Goal: Task Accomplishment & Management: Manage account settings

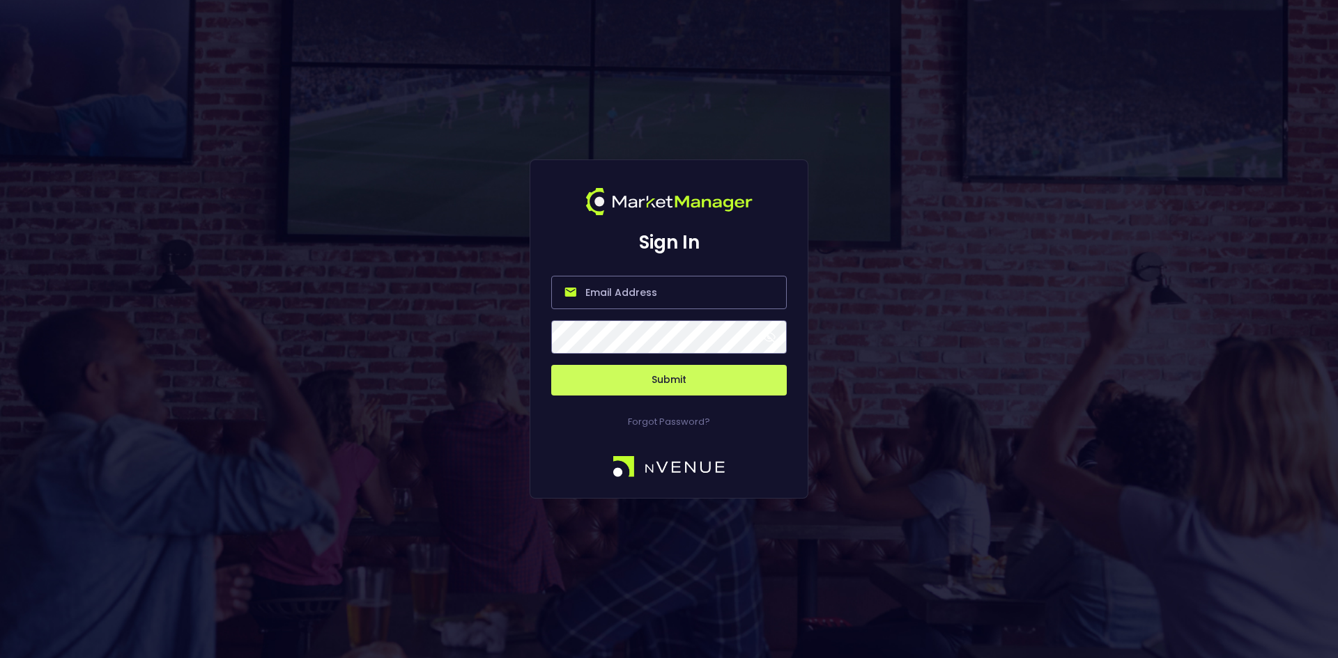
click at [618, 295] on input "email" at bounding box center [668, 292] width 235 height 33
type input "[EMAIL_ADDRESS][DOMAIN_NAME]"
click at [647, 376] on button "Submit" at bounding box center [668, 380] width 235 height 31
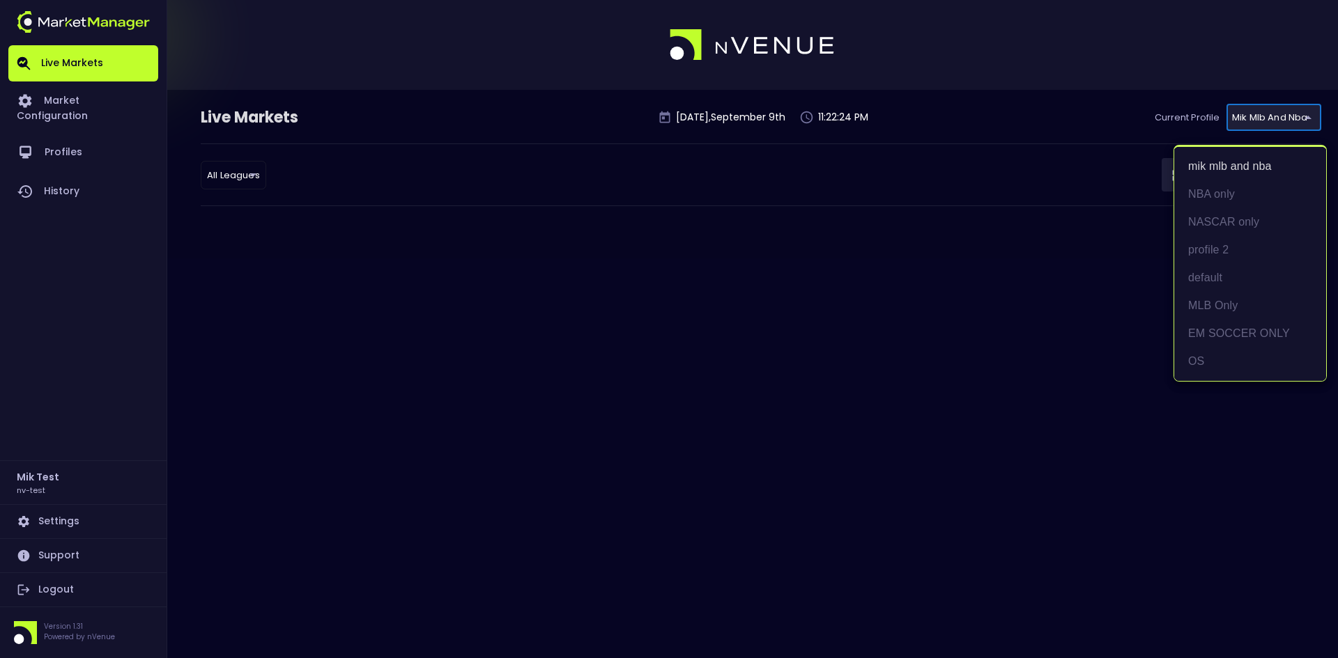
click at [1260, 122] on body "Live Markets Market Configuration Profiles History Mik Test nv-test Settings Su…" at bounding box center [669, 329] width 1338 height 658
click at [1213, 305] on li "MLB Only" at bounding box center [1250, 306] width 152 height 28
type input "ac790604-c8ac-4034-a6b7-4bf6fcc83812"
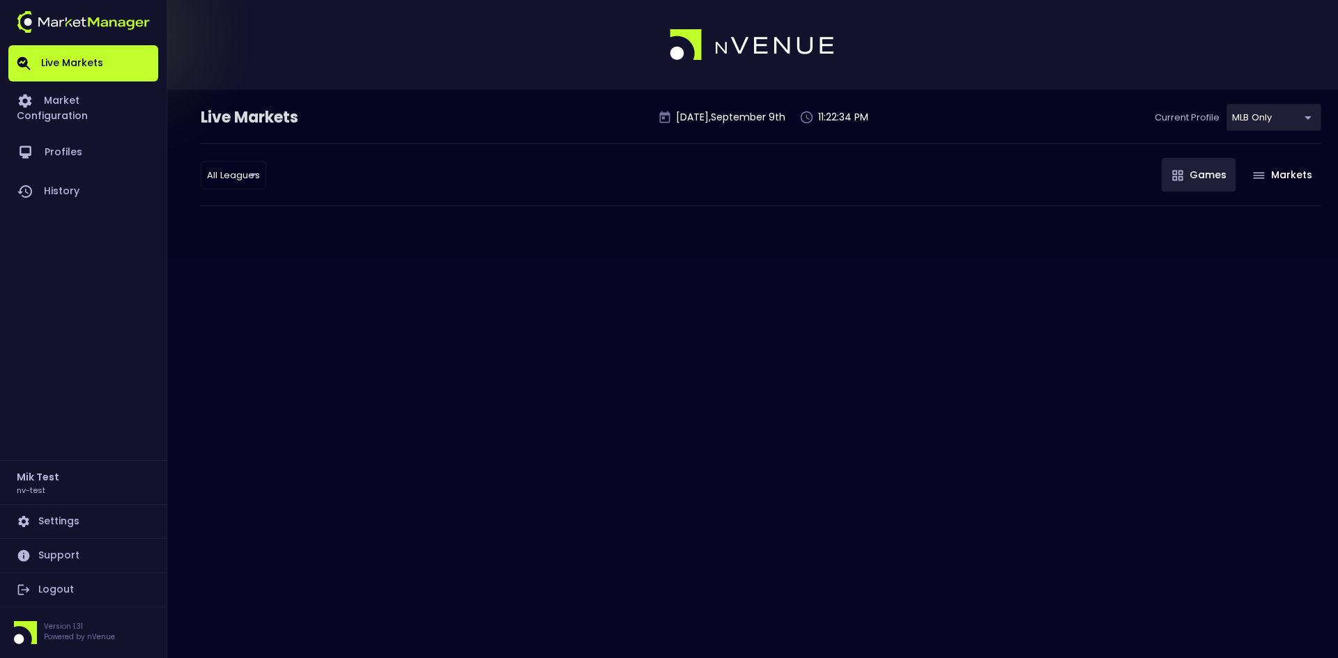
click at [1275, 111] on body "Live Markets Market Configuration Profiles History Mik Test nv-test Settings Su…" at bounding box center [669, 329] width 1338 height 658
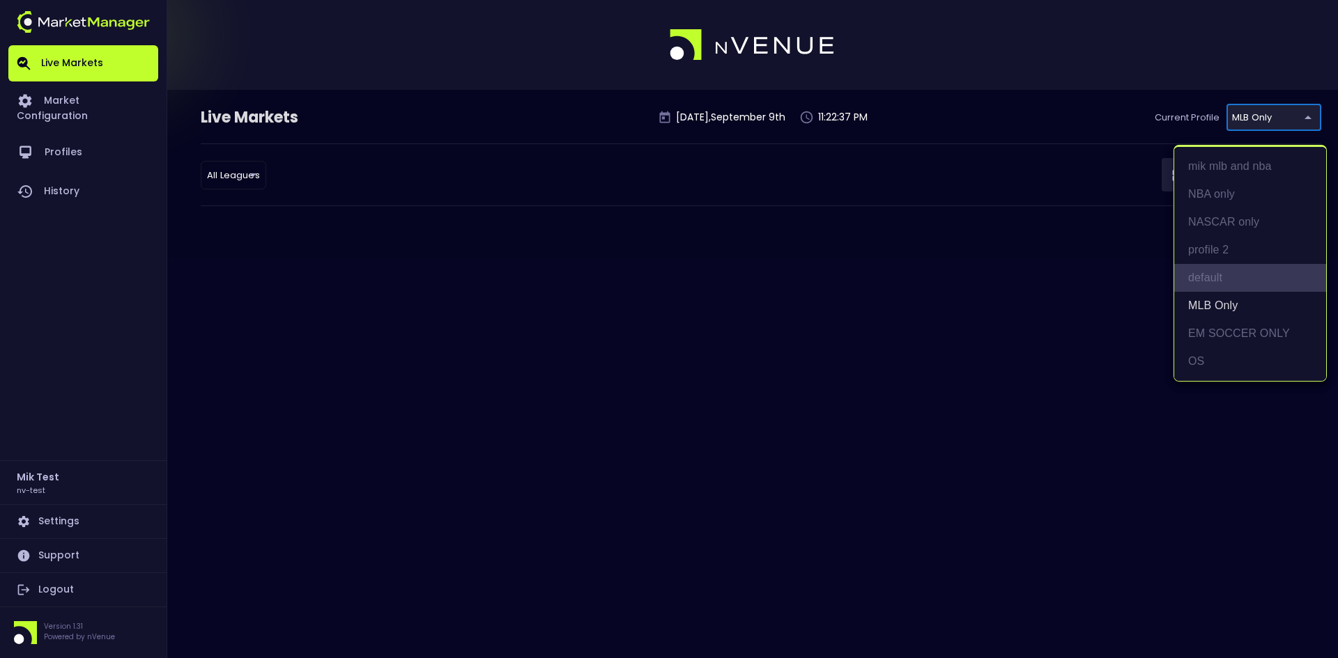
click at [1207, 272] on li "default" at bounding box center [1250, 278] width 152 height 28
type input "a5421a07-8ce7-44d0-95ab-b3aee8366212"
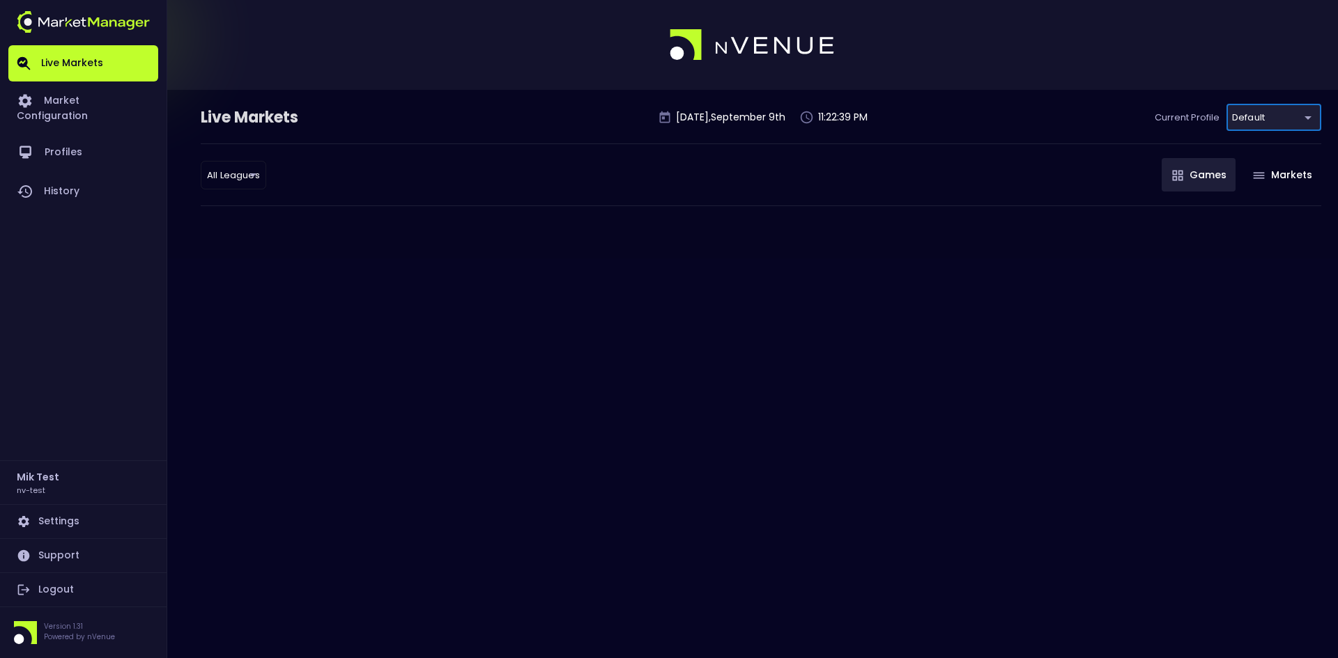
click at [592, 194] on div "All Leagues all leagues ​ Games Markets" at bounding box center [761, 175] width 1120 height 63
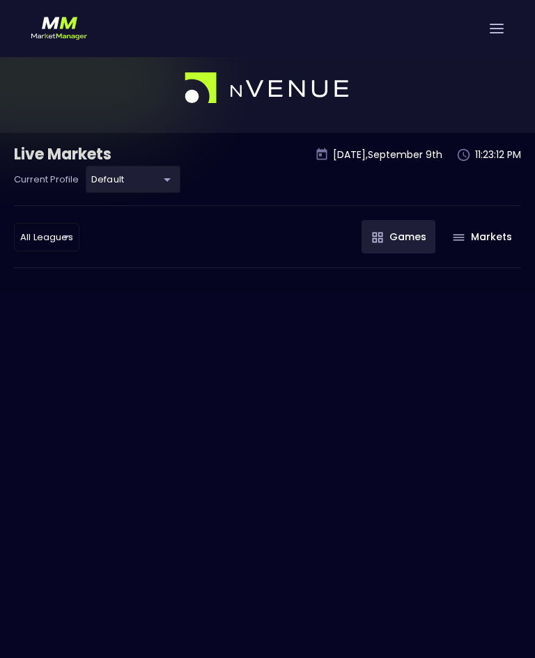
click at [248, 183] on div "Live Markets Tuesday , September 9 th 11:23:12 PM Current Profile default a5421…" at bounding box center [267, 175] width 507 height 62
click at [407, 373] on div "Live Markets Tuesday , September 9 th 11:23:20 PM Current Profile default a5421…" at bounding box center [267, 372] width 535 height 658
click at [451, 372] on div "Live Markets Tuesday , September 9 th 11:23:21 PM Current Profile default a5421…" at bounding box center [267, 372] width 535 height 658
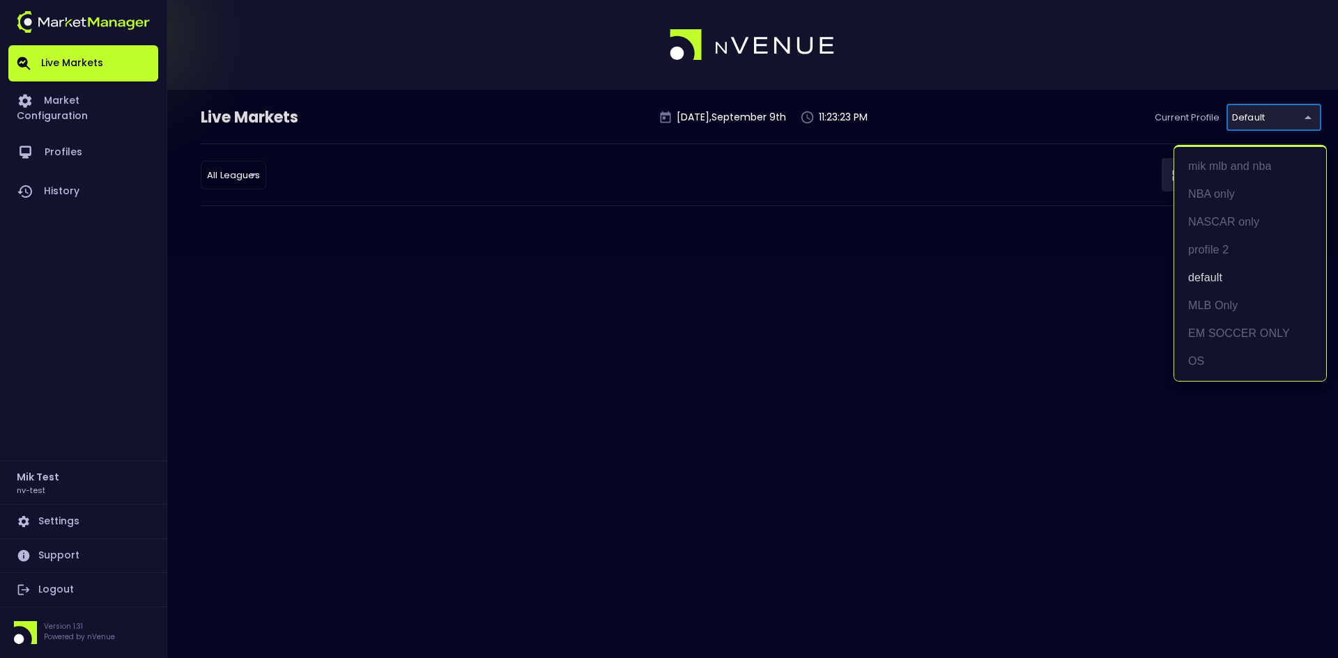
click at [545, 123] on body "Live Markets Market Configuration Profiles History Mik Test nv-test Settings Su…" at bounding box center [669, 329] width 1338 height 658
click at [545, 301] on li "MLB Only" at bounding box center [1250, 306] width 152 height 28
type input "ac790604-c8ac-4034-a6b7-4bf6fcc83812"
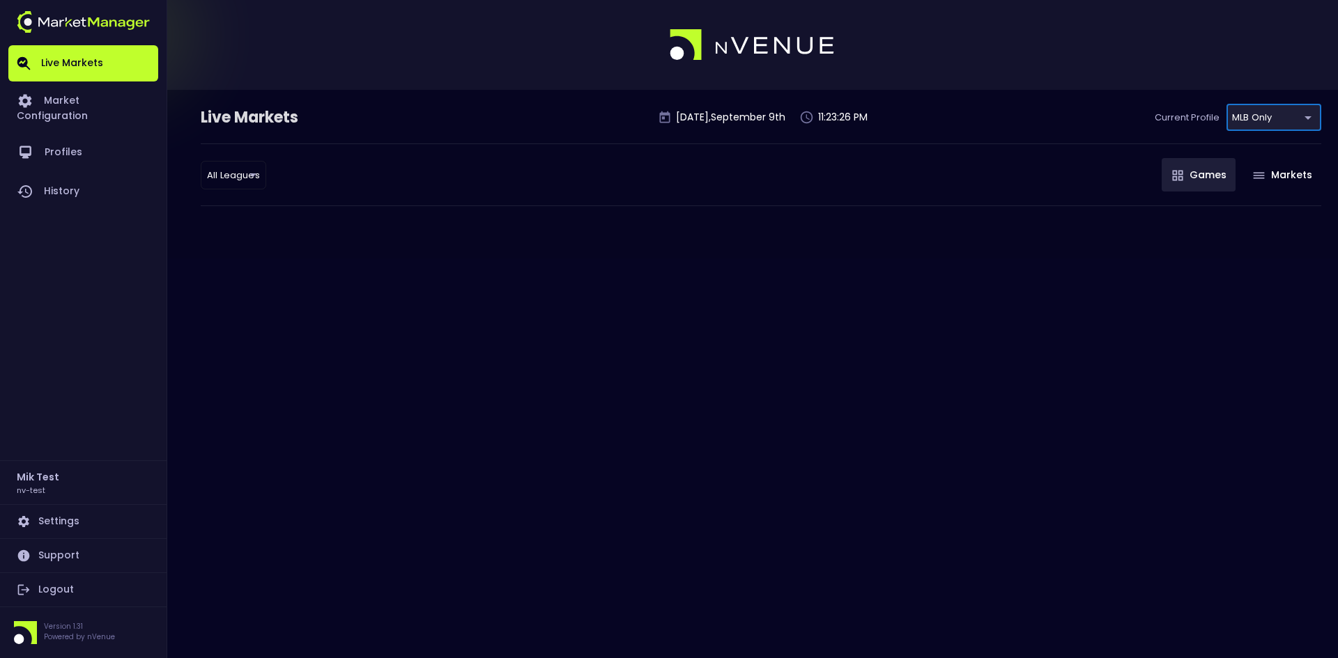
click at [48, 594] on link "Logout" at bounding box center [83, 589] width 150 height 33
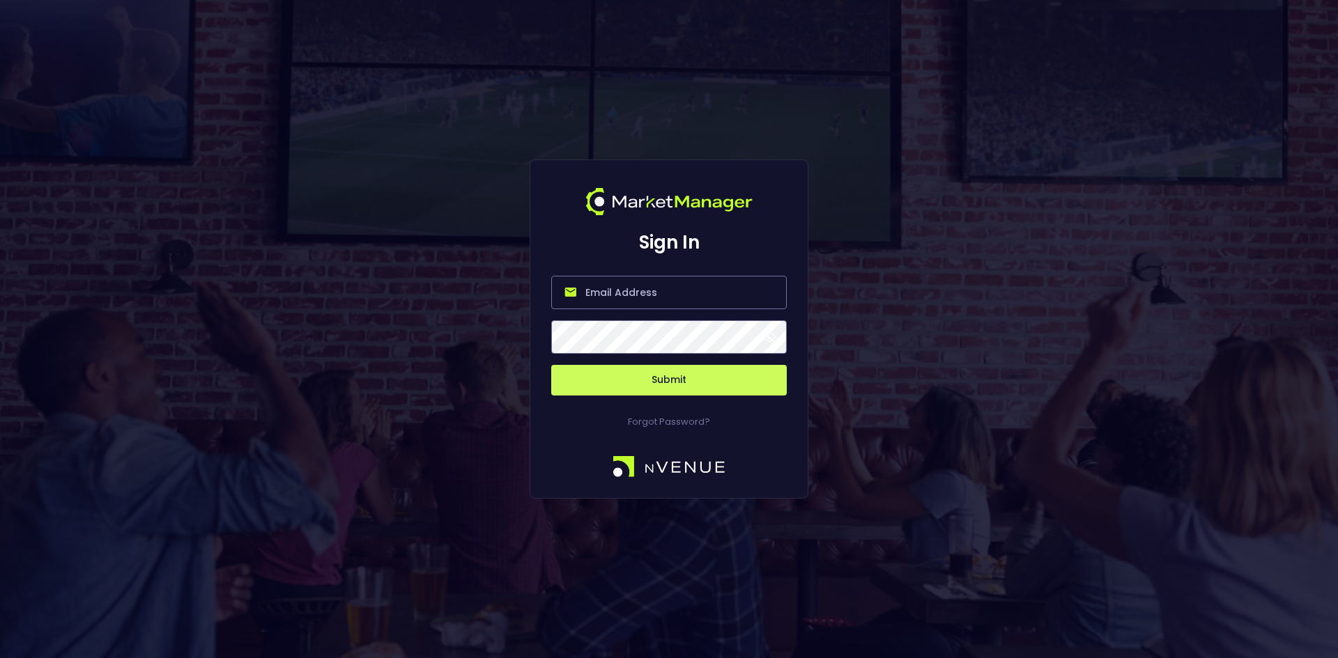
click at [545, 295] on input "email" at bounding box center [668, 292] width 235 height 33
click at [545, 372] on button "Submit" at bounding box center [668, 380] width 235 height 31
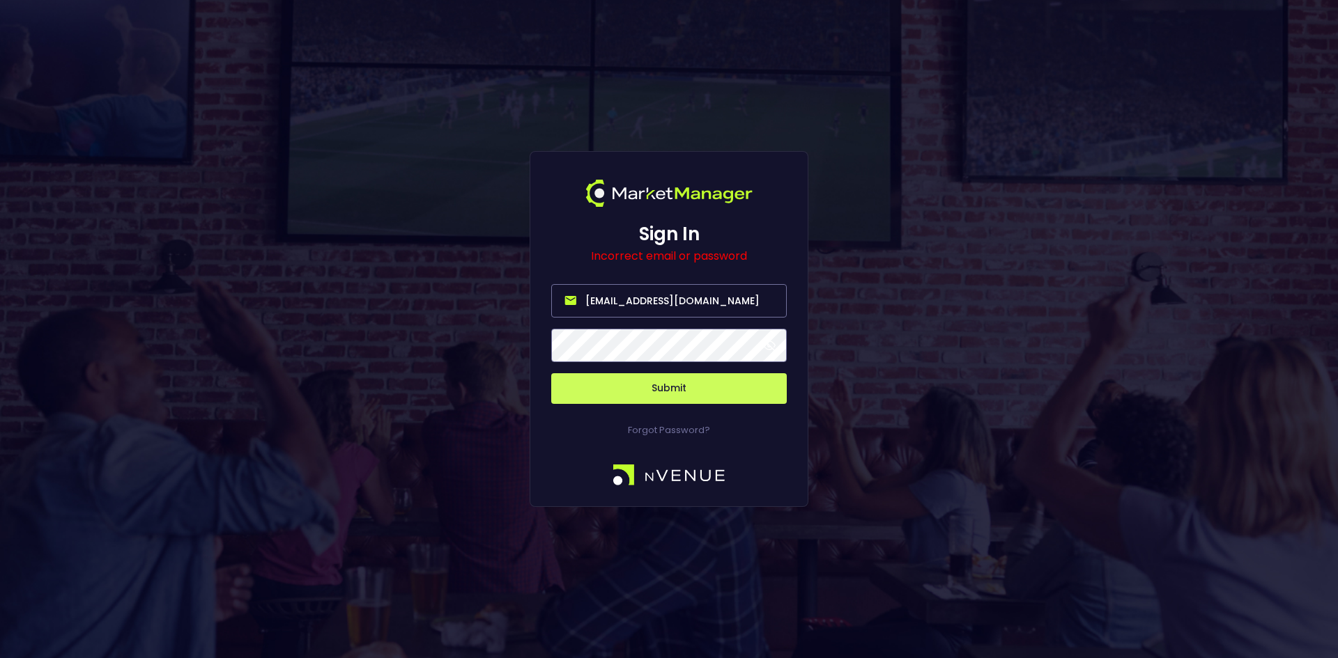
click at [545, 295] on input "test@staging.com" at bounding box center [668, 300] width 235 height 33
type input "mik-test@nv-test.com"
click at [545, 384] on button "Submit" at bounding box center [668, 388] width 235 height 31
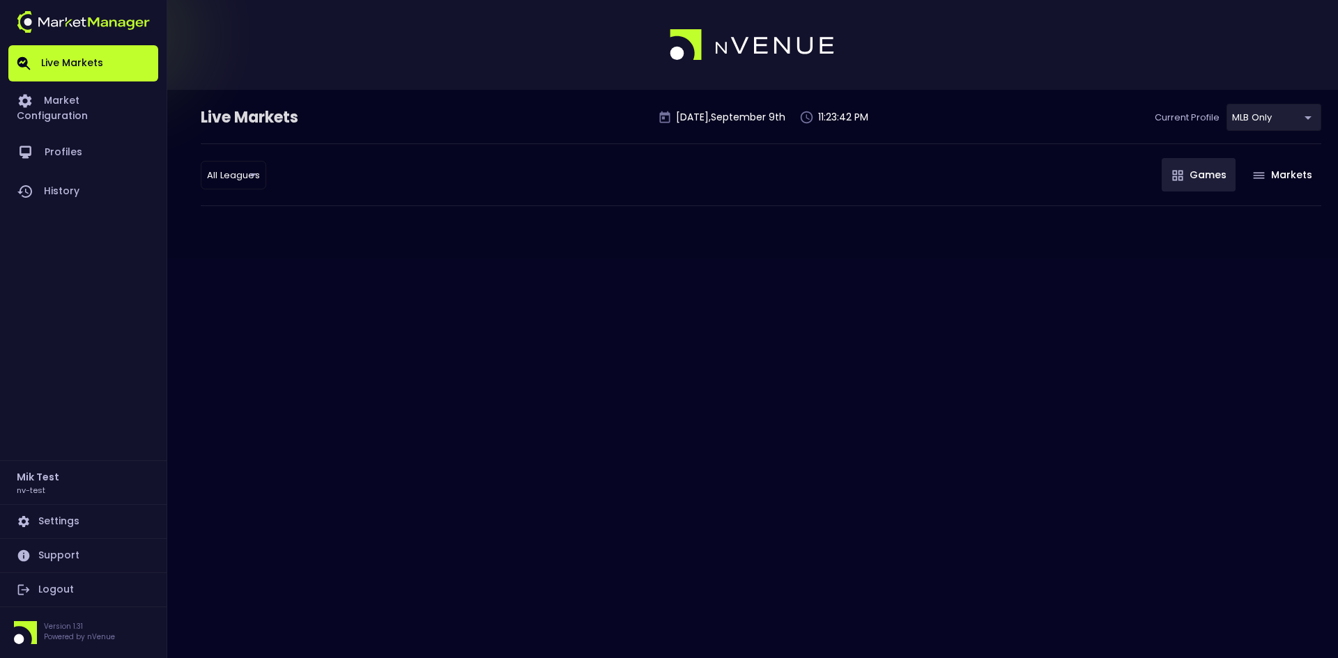
click at [318, 264] on div "Live Markets Tuesday , September 9 th 11:23:42 PM Current Profile MLB Only ac79…" at bounding box center [669, 329] width 1338 height 658
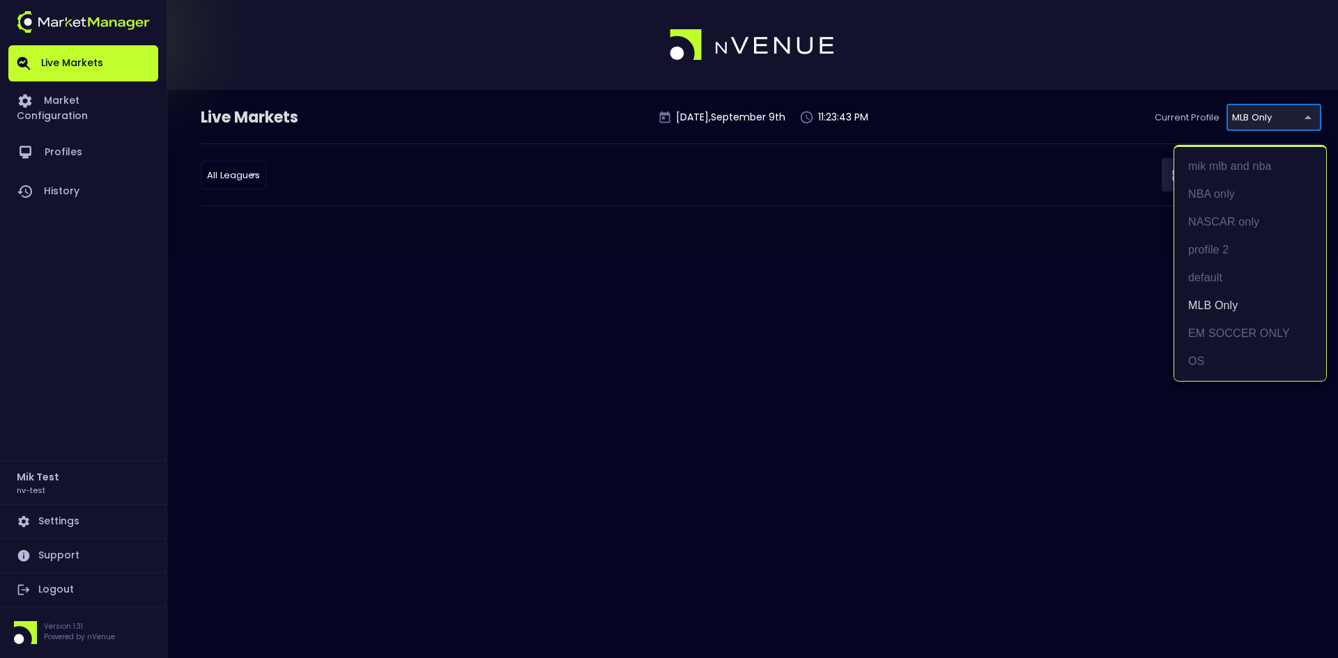
click at [545, 116] on body "Live Markets Market Configuration Profiles History Mik Test nv-test Settings Su…" at bounding box center [669, 329] width 1338 height 658
click at [545, 162] on li "mik mlb and nba" at bounding box center [1250, 167] width 152 height 28
type input "09fadaac-cc0e-4d4b-87d9-0c679f548a1f"
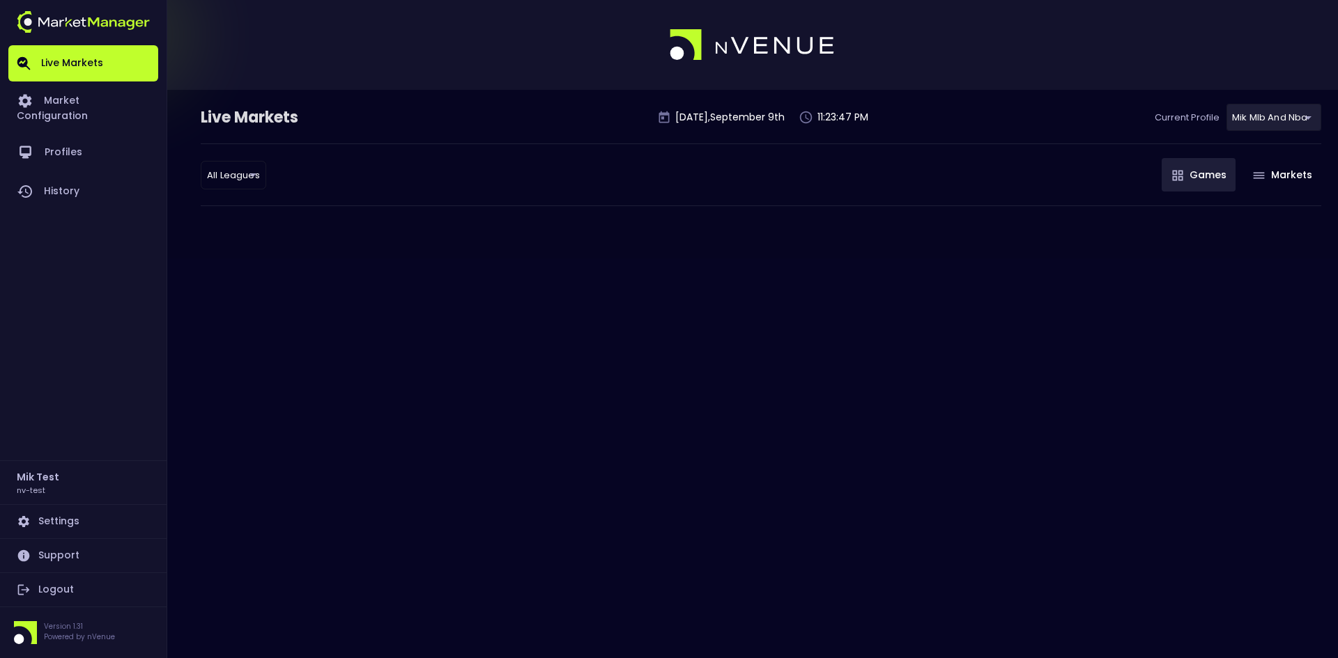
click at [545, 129] on div "Live Markets Tuesday , September 9 th 11:23:47 PM Current Profile mik mlb and n…" at bounding box center [761, 124] width 1120 height 40
click at [545, 284] on div "Live Markets Tuesday , September 9 th 11:23:56 PM Current Profile mik mlb and n…" at bounding box center [669, 329] width 1338 height 658
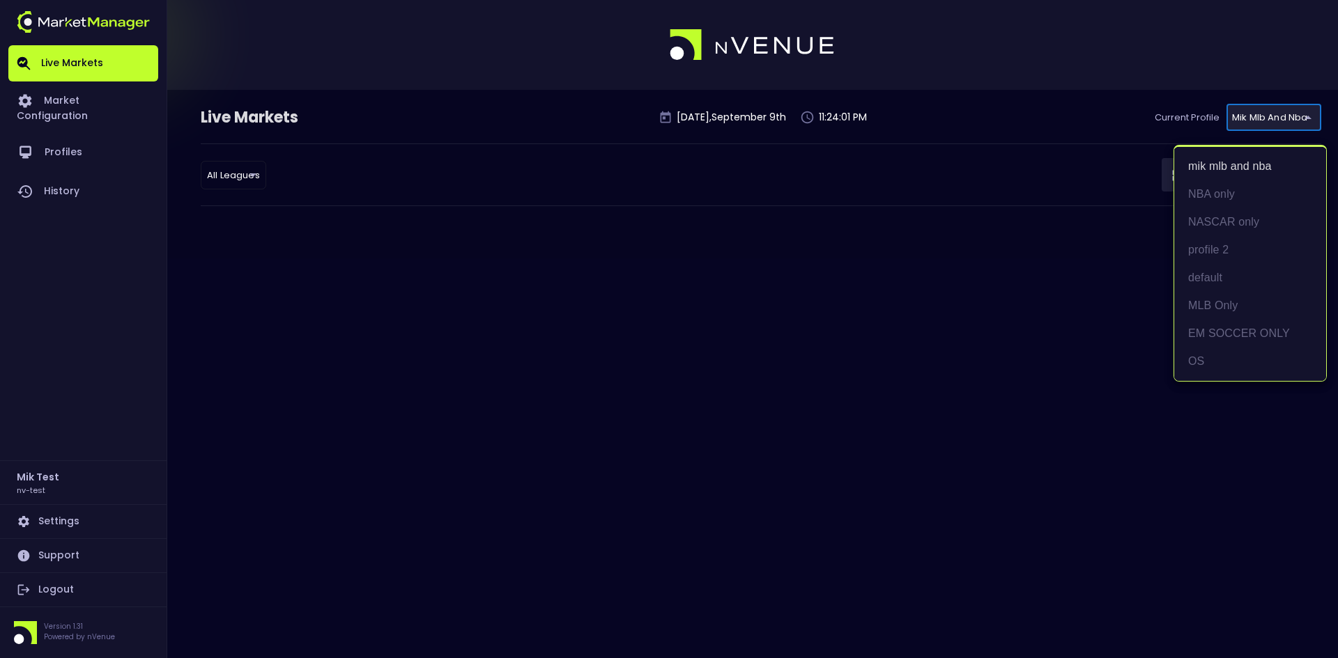
click at [1263, 115] on body "Live Markets Market Configuration Profiles History Mik Test nv-test Settings Su…" at bounding box center [669, 329] width 1338 height 658
click at [1211, 271] on li "default" at bounding box center [1250, 278] width 152 height 28
click at [1267, 117] on body "Live Markets Market Configuration Profiles History Mik Test nv-test Settings Su…" at bounding box center [669, 329] width 1338 height 658
click at [1212, 250] on li "profile 2" at bounding box center [1250, 250] width 152 height 28
click at [1256, 119] on body "Live Markets Market Configuration Profiles History Mik Test nv-test Settings Su…" at bounding box center [669, 329] width 1338 height 658
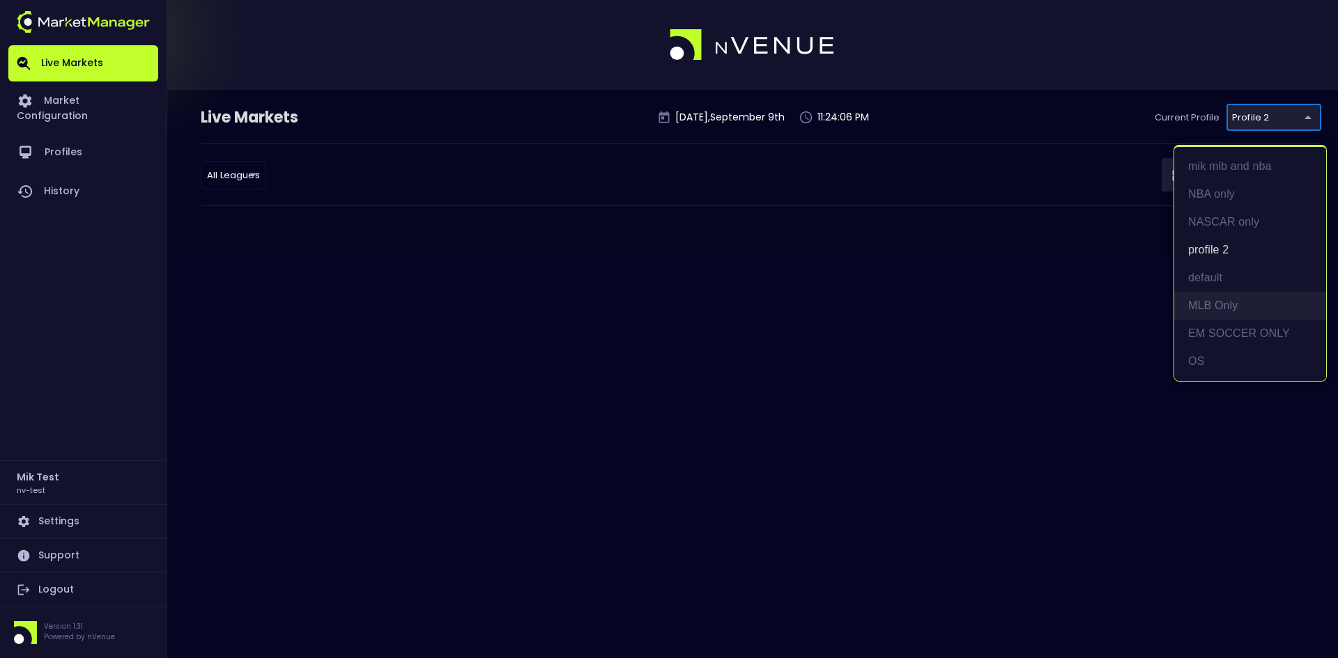
click at [1206, 304] on li "MLB Only" at bounding box center [1250, 306] width 152 height 28
type input "ac790604-c8ac-4034-a6b7-4bf6fcc83812"
click at [1253, 114] on body "Live Markets Market Configuration Profiles History Mik Test nv-test Settings Su…" at bounding box center [669, 329] width 1338 height 658
click at [941, 114] on div at bounding box center [669, 329] width 1338 height 658
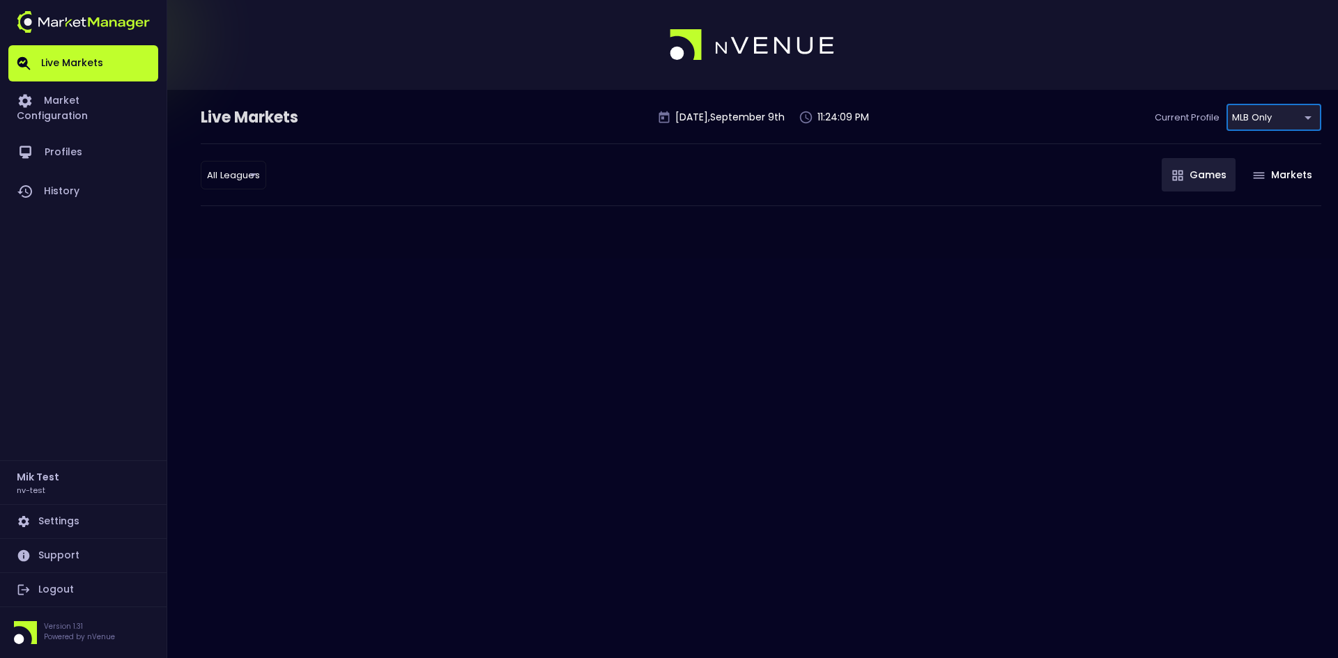
click at [57, 583] on link "Logout" at bounding box center [83, 589] width 150 height 33
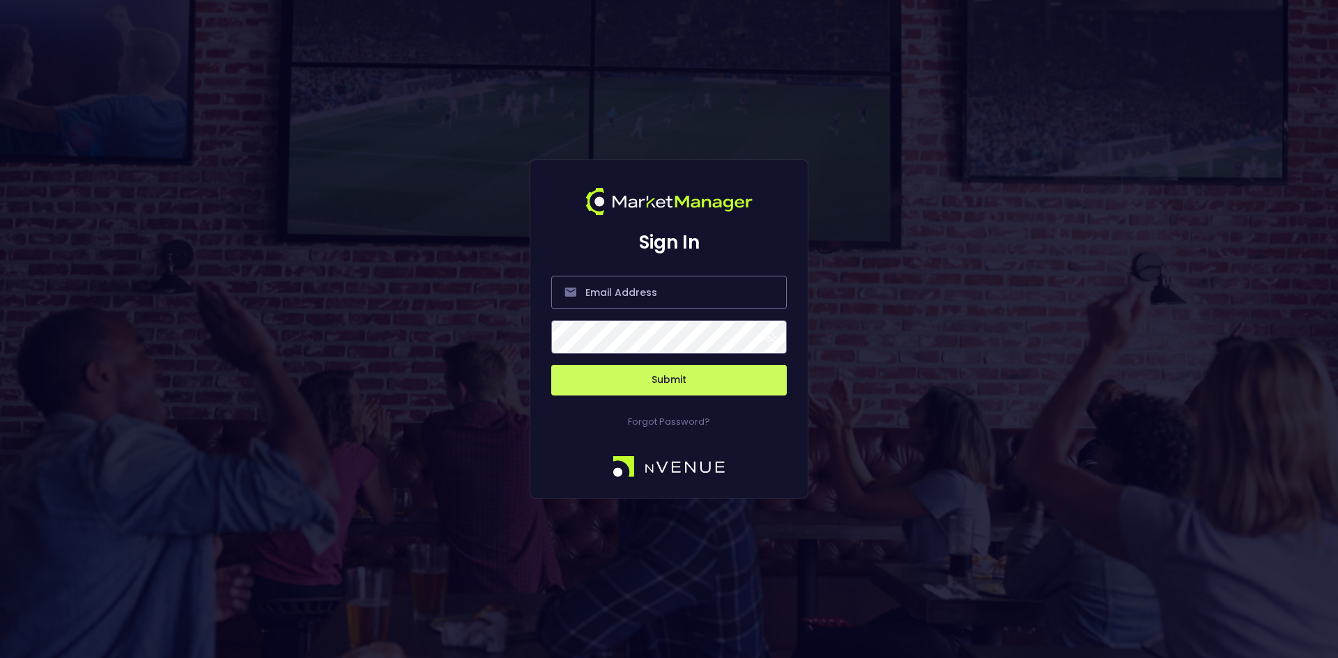
click at [1023, 108] on div "Sign In Submit Forgot Password?" at bounding box center [669, 329] width 1338 height 658
click at [545, 196] on div "Sign In Submit Forgot Password?" at bounding box center [669, 329] width 1338 height 658
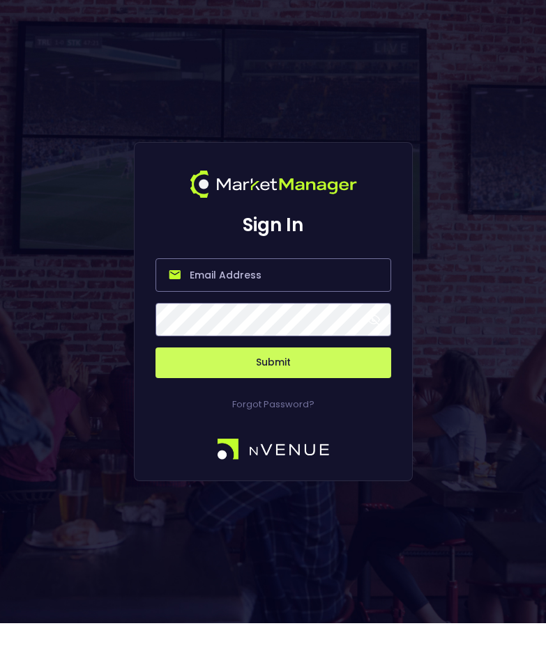
click at [243, 272] on input "email" at bounding box center [272, 274] width 235 height 33
type input "[EMAIL_ADDRESS][DOMAIN_NAME]"
click at [155, 348] on button "Submit" at bounding box center [272, 363] width 235 height 31
click at [275, 386] on div "Forgot Password?" at bounding box center [272, 394] width 235 height 33
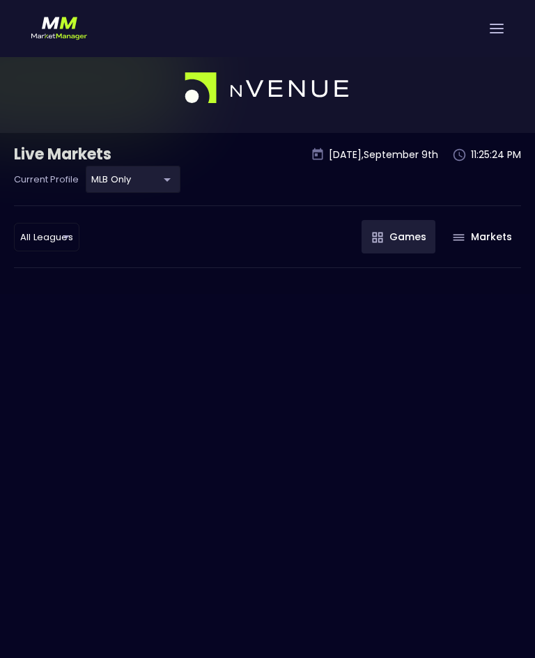
click at [277, 368] on div "Live Markets [DATE] 11:25:24 PM Current Profile MLB Only ac790604-c8ac-4034-a6b…" at bounding box center [267, 372] width 535 height 658
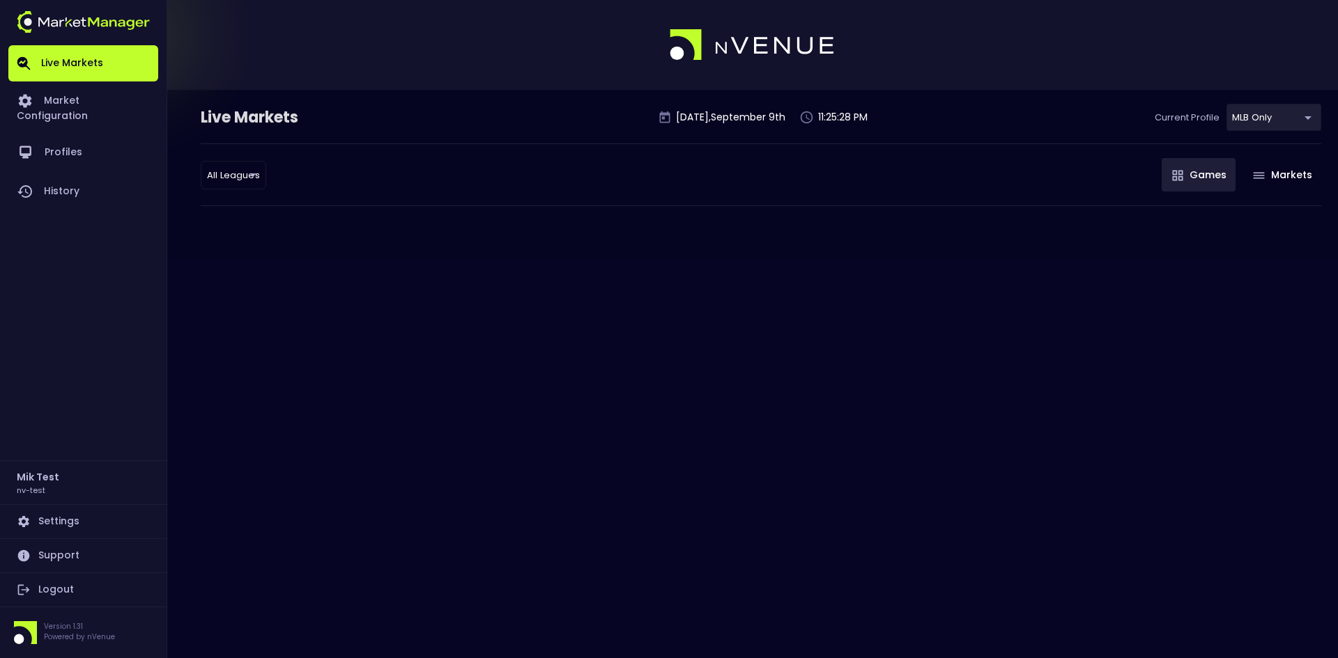
click at [545, 196] on div "All Leagues all leagues ​ Games Markets" at bounding box center [761, 175] width 1120 height 63
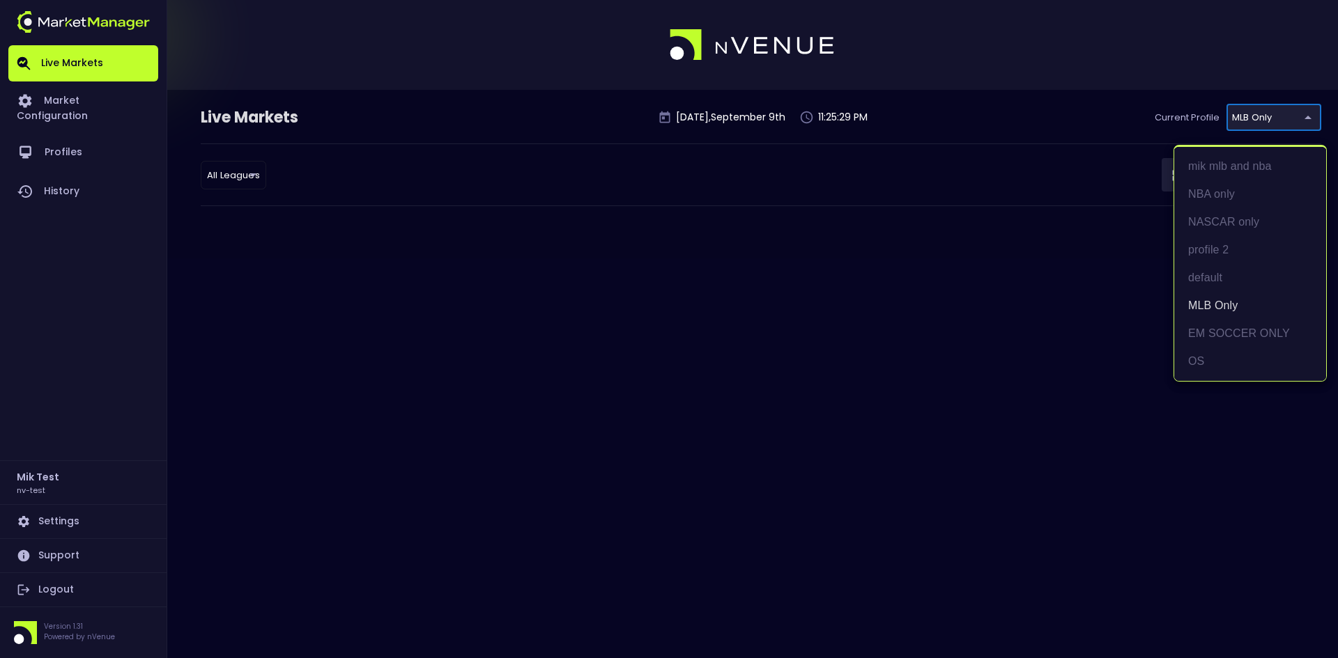
click at [545, 116] on body "Live Markets Market Configuration Profiles History Mik Test nv-test Settings Su…" at bounding box center [669, 329] width 1338 height 658
click at [545, 281] on li "default" at bounding box center [1250, 278] width 152 height 28
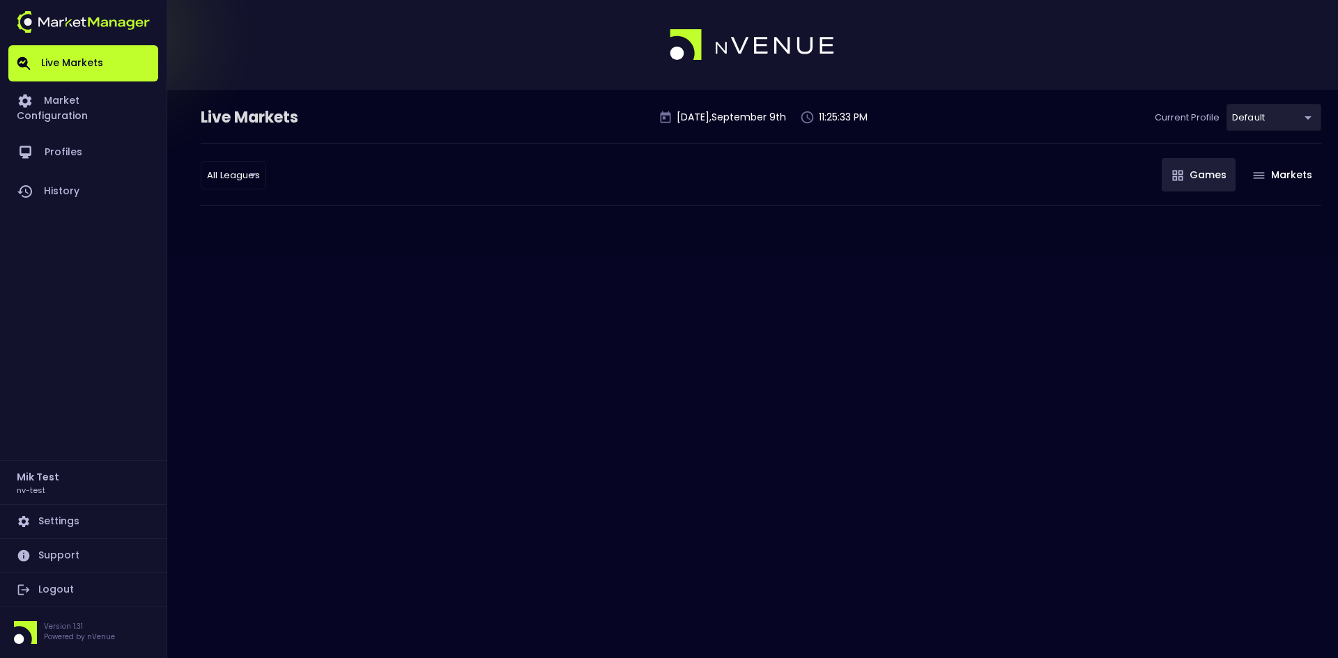
click at [545, 215] on div at bounding box center [761, 215] width 1134 height 19
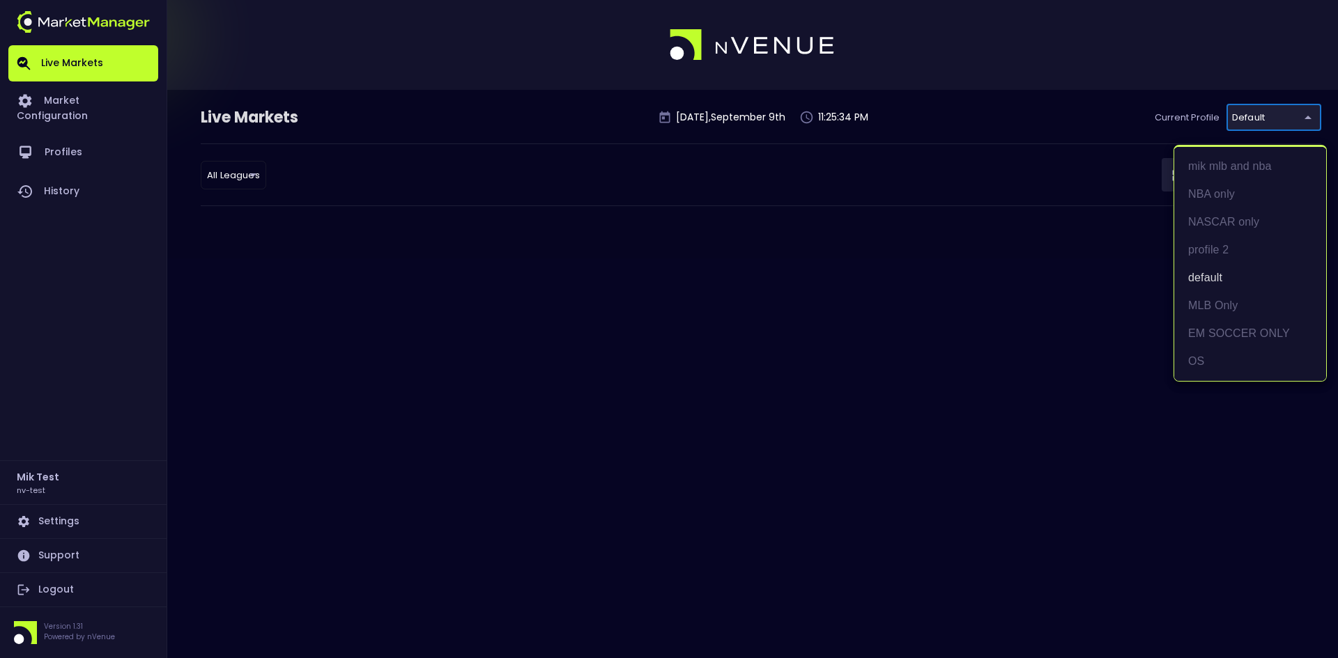
click at [545, 116] on body "Live Markets Market Configuration Profiles History Mik Test nv-test Settings Su…" at bounding box center [669, 329] width 1338 height 658
click at [545, 164] on li "mik mlb and nba" at bounding box center [1250, 167] width 152 height 28
type input "09fadaac-cc0e-4d4b-87d9-0c679f548a1f"
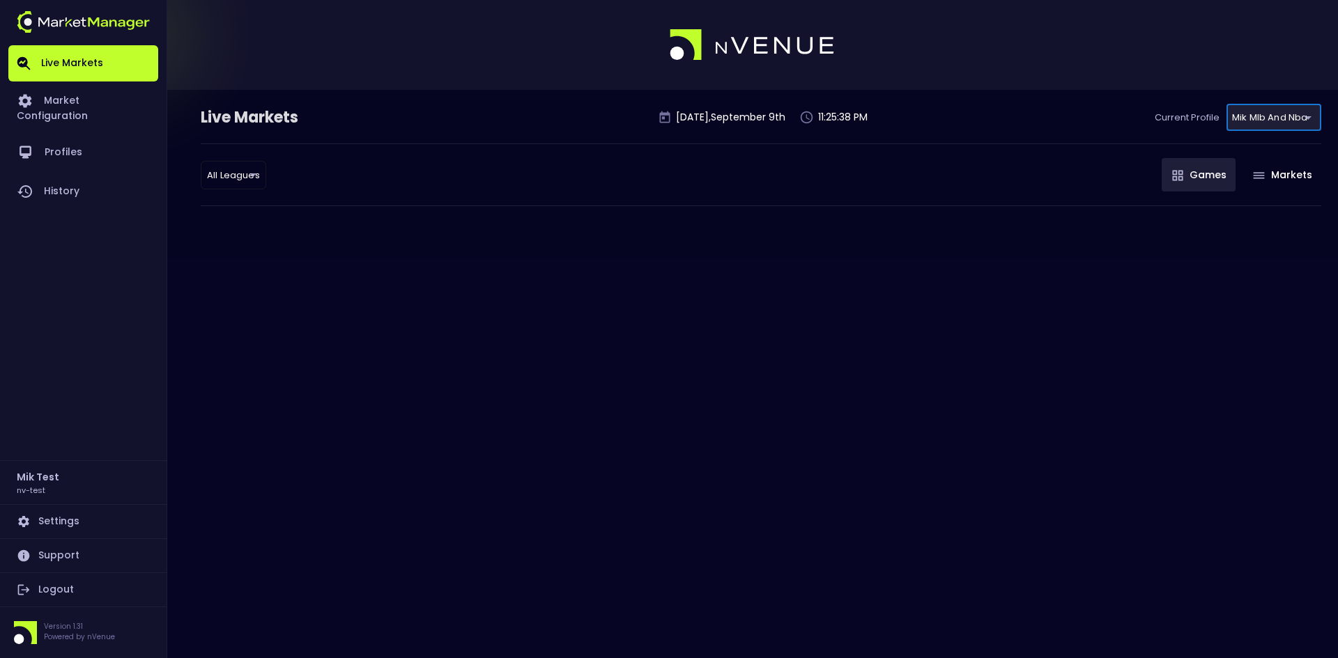
click at [545, 199] on div "All Leagues all leagues ​ Games Markets" at bounding box center [761, 175] width 1120 height 63
click at [95, 95] on link "Market Configuration" at bounding box center [83, 108] width 150 height 52
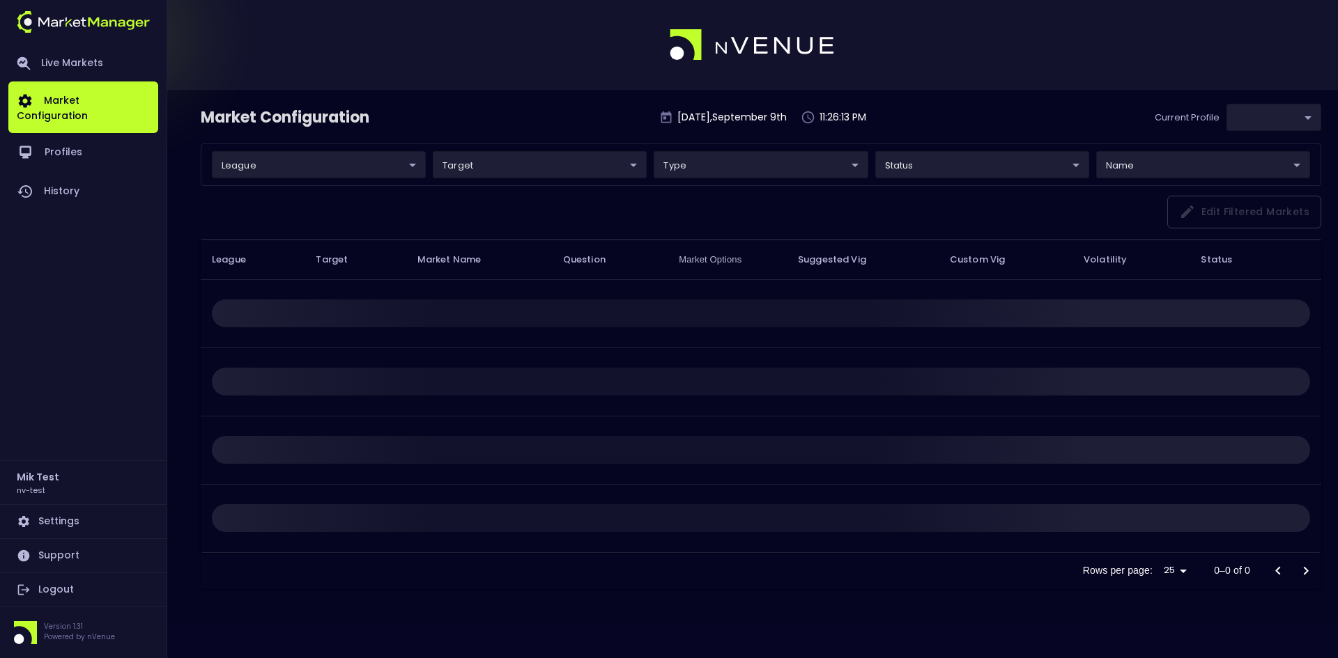
type input "09fadaac-cc0e-4d4b-87d9-0c679f548a1f"
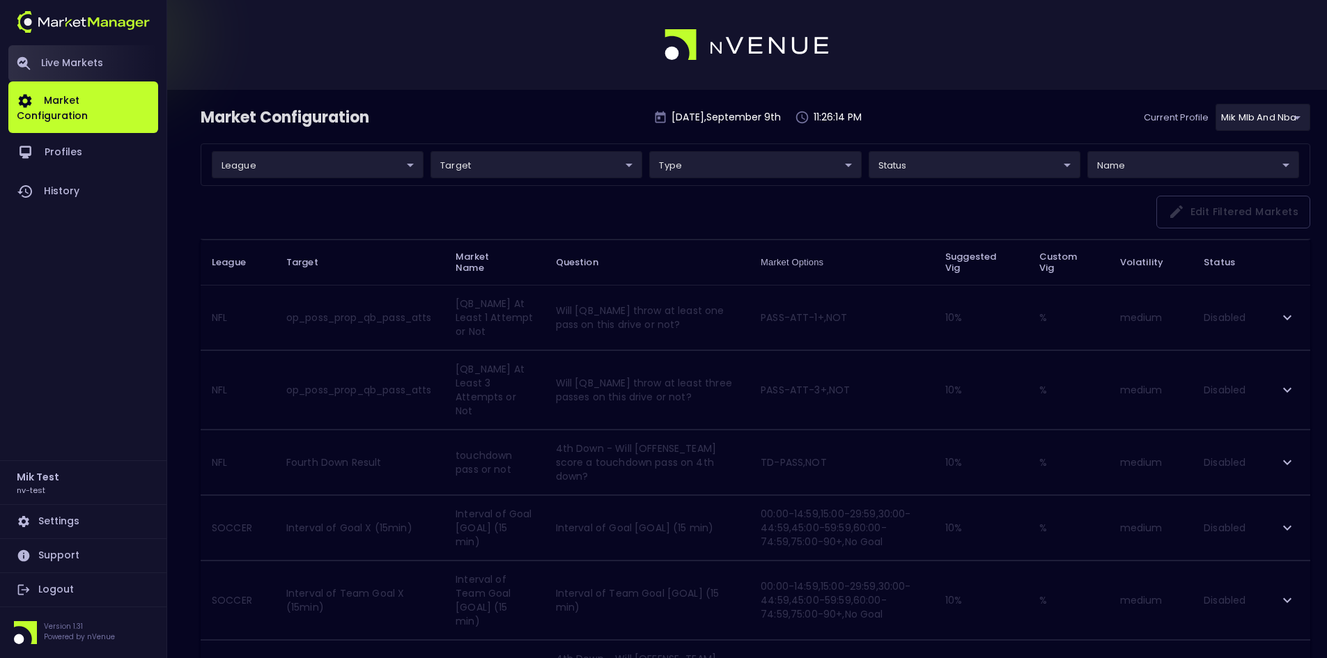
click at [75, 57] on link "Live Markets" at bounding box center [83, 63] width 150 height 36
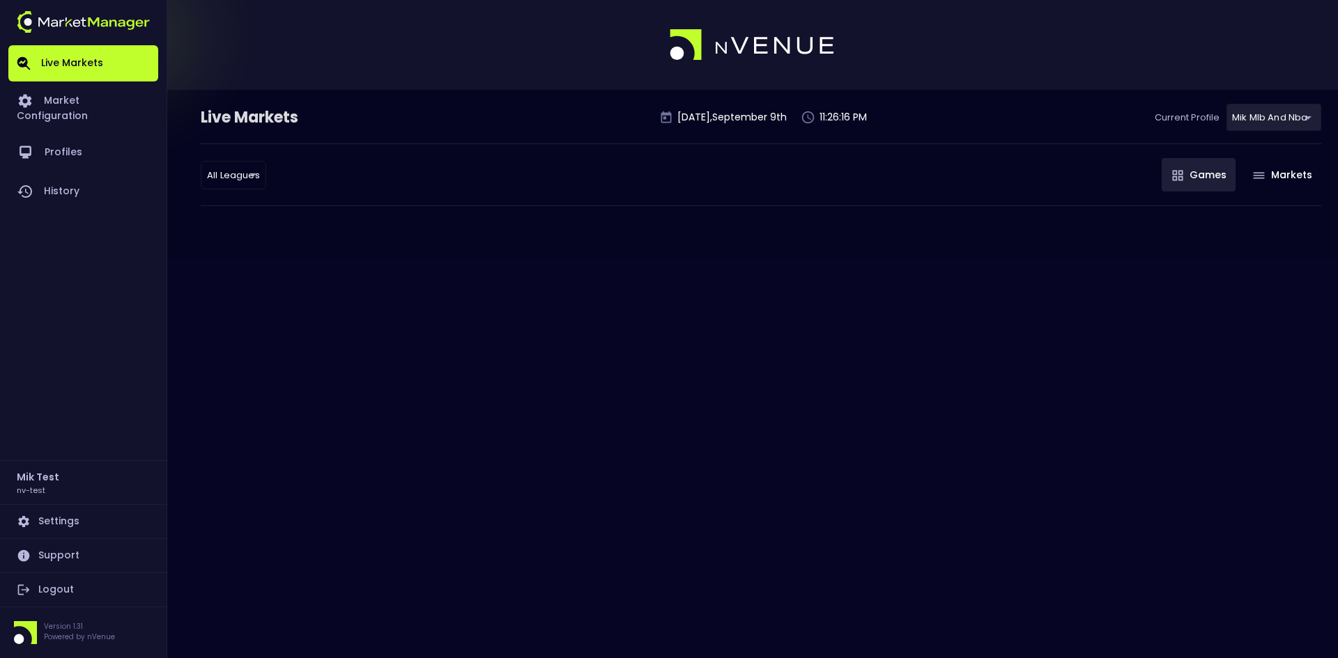
click at [545, 112] on body "Live Markets Market Configuration Profiles History Mik Test nv-test Settings Su…" at bounding box center [669, 329] width 1338 height 658
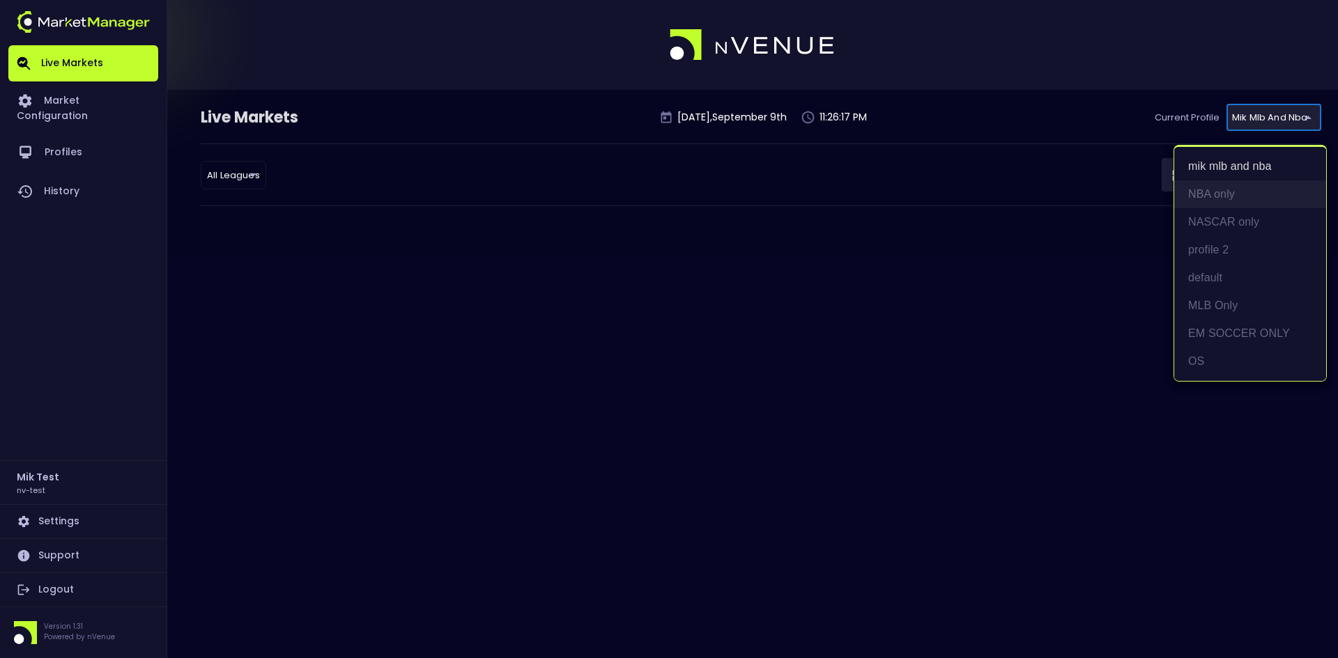
click at [545, 191] on li "NBA only" at bounding box center [1250, 194] width 152 height 28
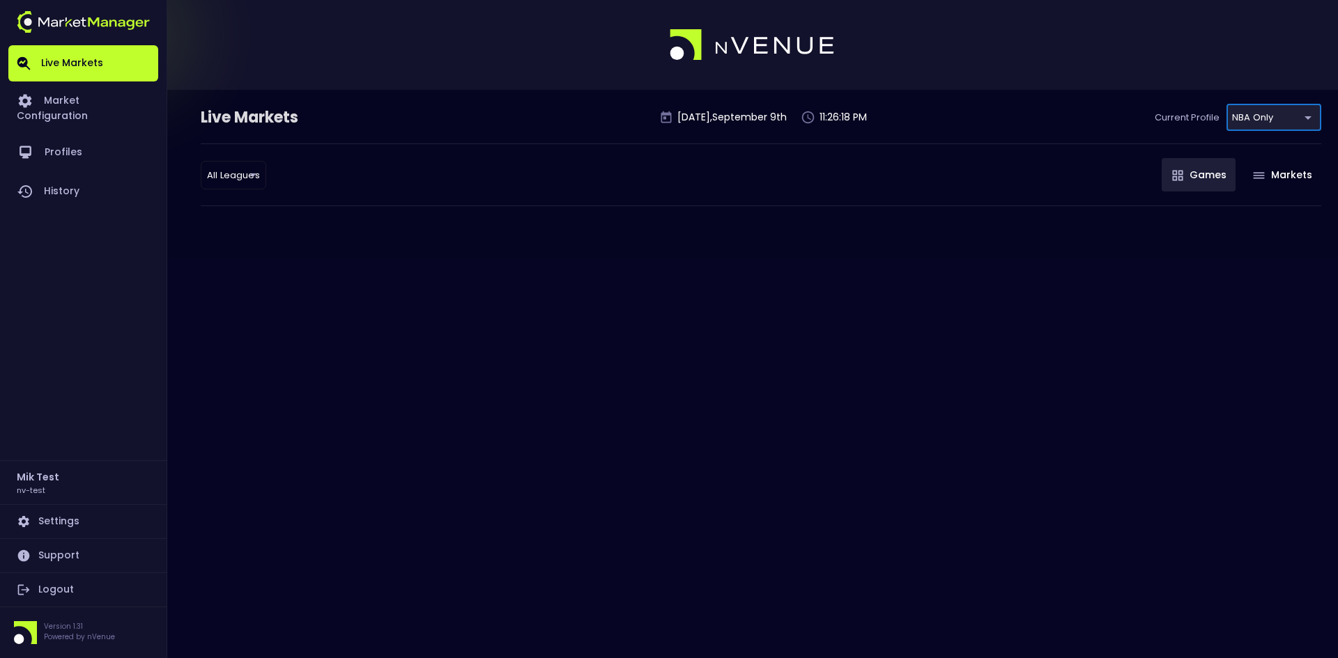
click at [545, 115] on body "Live Markets Market Configuration Profiles History Mik Test nv-test Settings Su…" at bounding box center [669, 329] width 1338 height 658
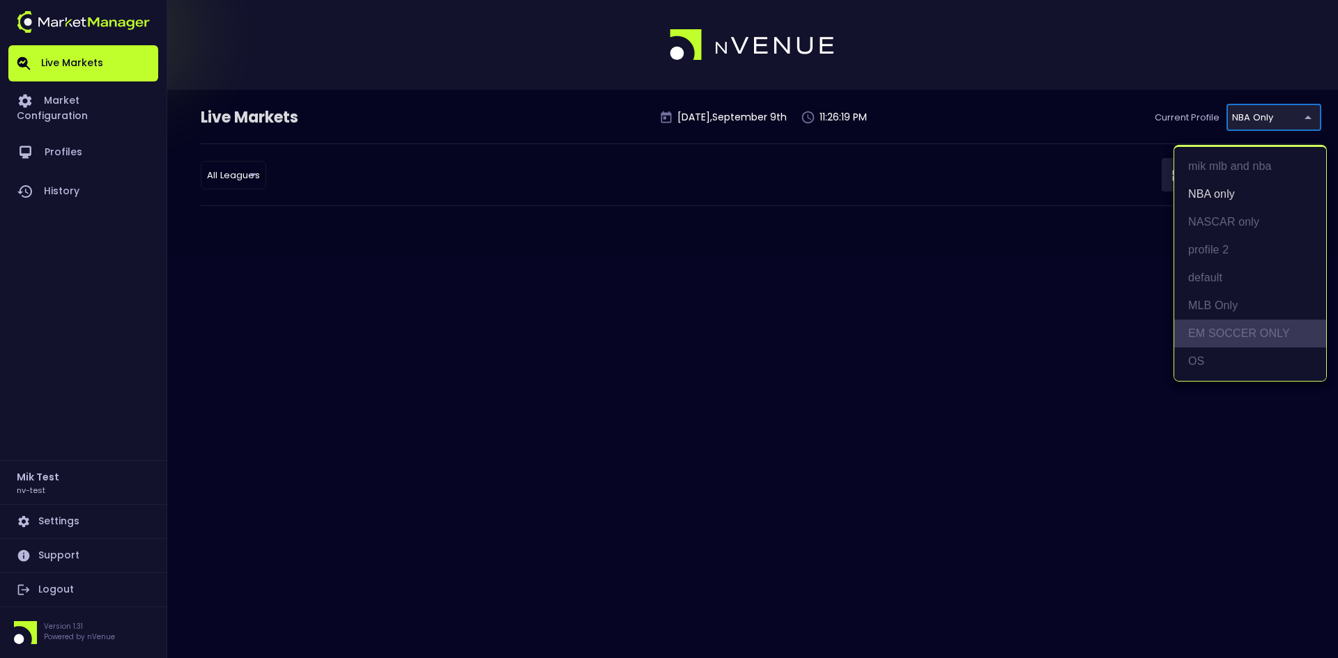
click at [545, 333] on li "EM SOCCER ONLY" at bounding box center [1250, 334] width 152 height 28
type input "56702643-5c6f-4909-823e-9e60f8d2ef46"
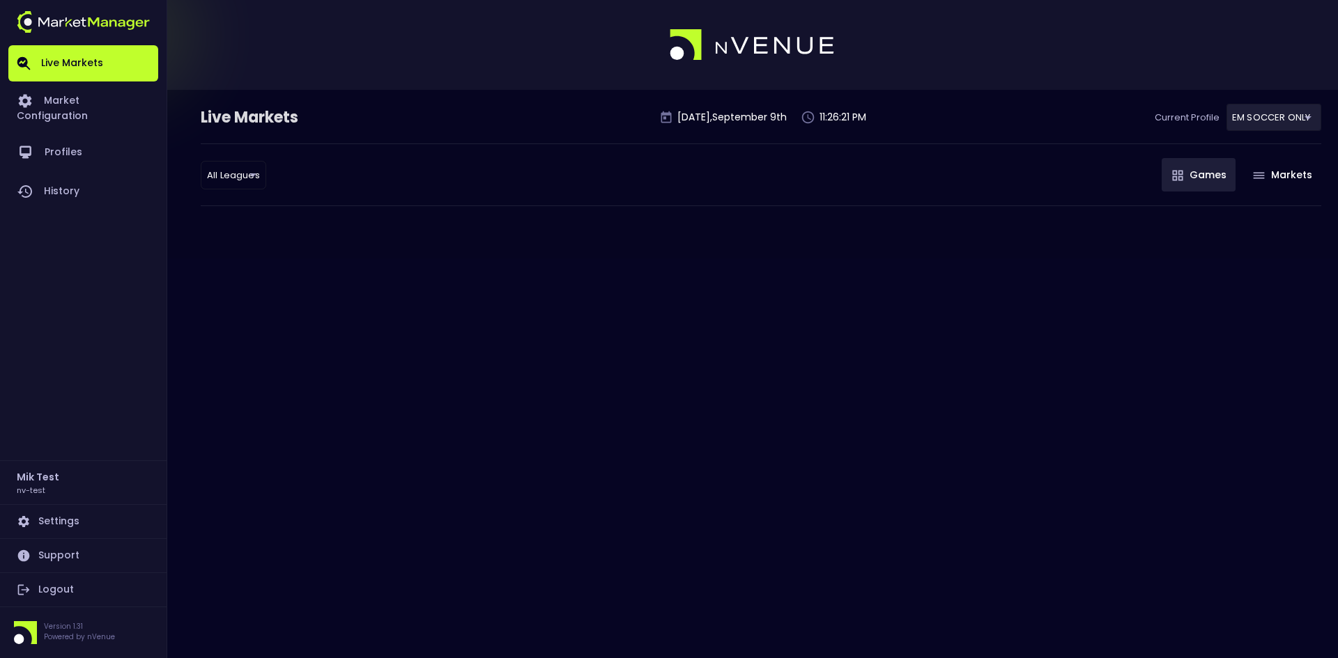
click at [545, 258] on div "Live Markets Tuesday , September 9 th 11:26:21 PM Current Profile EM SOCCER ONL…" at bounding box center [669, 174] width 1338 height 169
click at [591, 164] on div "All Leagues all leagues ​ Games Markets" at bounding box center [761, 175] width 1120 height 63
click at [1267, 115] on body "Live Markets Market Configuration Profiles History Mik Test nv-test Settings Su…" at bounding box center [669, 329] width 1338 height 658
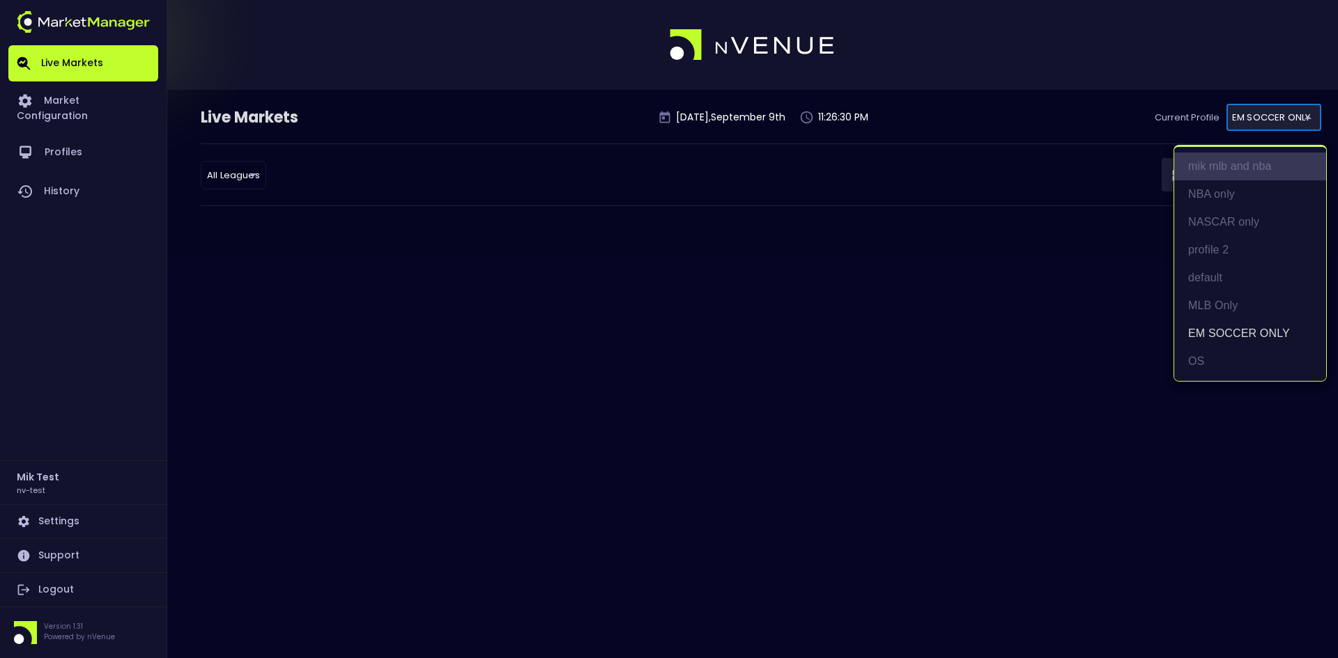
click at [1233, 166] on li "mik mlb and nba" at bounding box center [1250, 167] width 152 height 28
type input "09fadaac-cc0e-4d4b-87d9-0c679f548a1f"
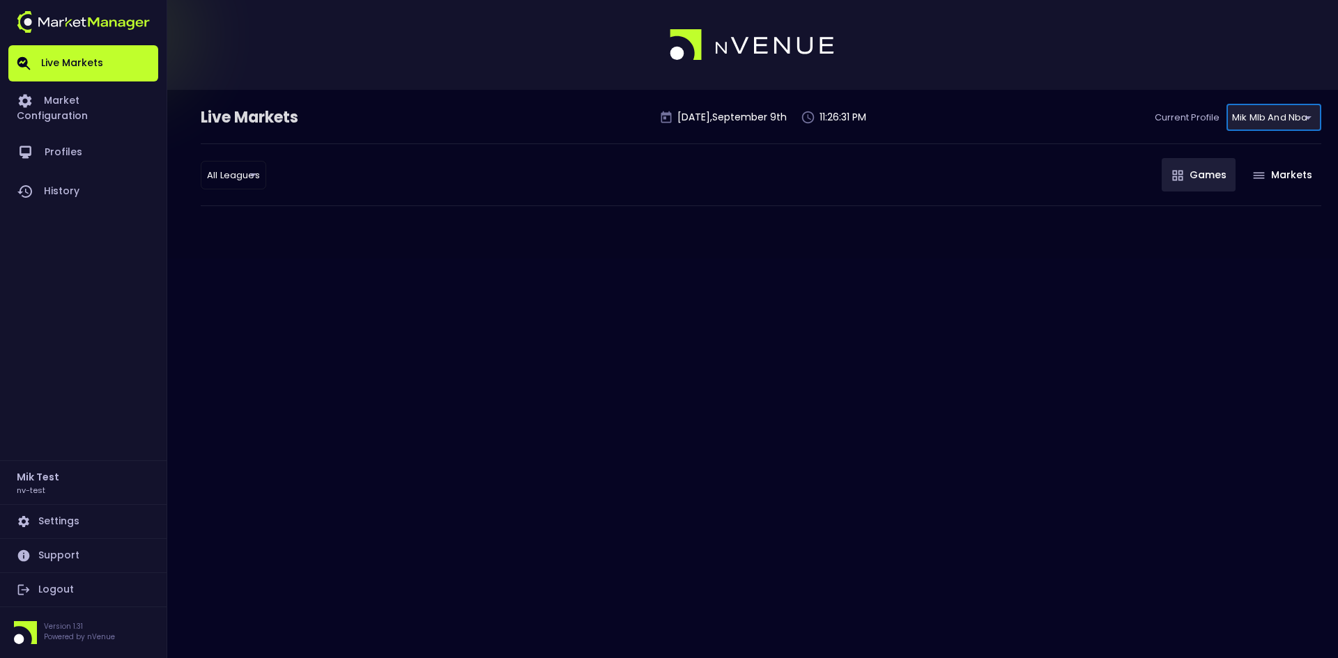
click at [969, 144] on div "All Leagues all leagues ​ Games Markets" at bounding box center [761, 175] width 1120 height 63
click at [971, 302] on div "Live Markets [DATE] 11:26:40 PM Current Profile mik mlb and nba 09fadaac-cc0e-4…" at bounding box center [669, 329] width 1338 height 658
